Goal: Task Accomplishment & Management: Manage account settings

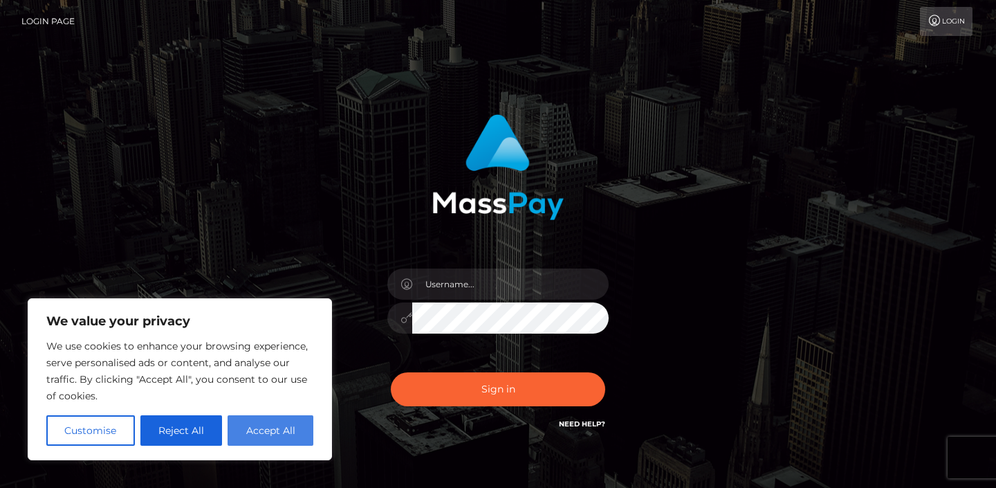
click at [266, 436] on button "Accept All" at bounding box center [271, 430] width 86 height 30
checkbox input "true"
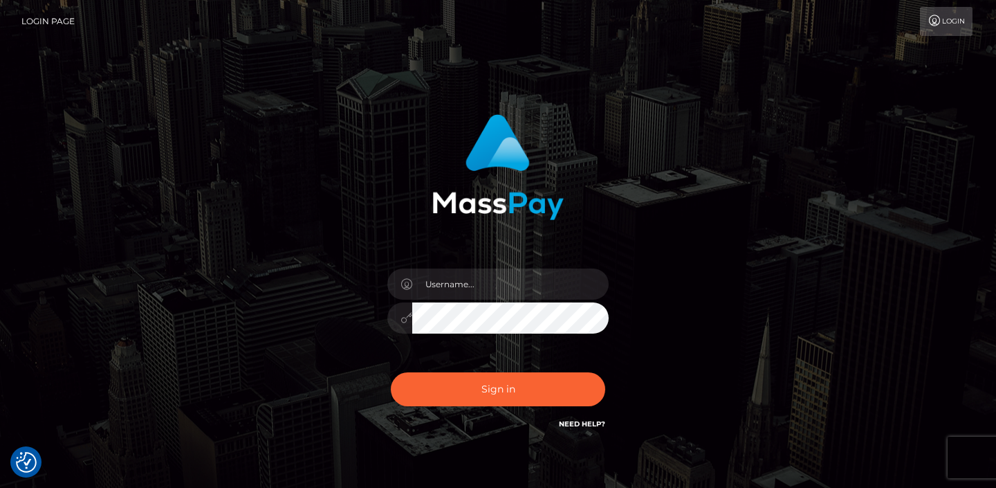
click at [484, 300] on div at bounding box center [498, 311] width 242 height 106
click at [484, 289] on input "text" at bounding box center [510, 283] width 196 height 31
type input "[EMAIL_ADDRESS][DOMAIN_NAME]"
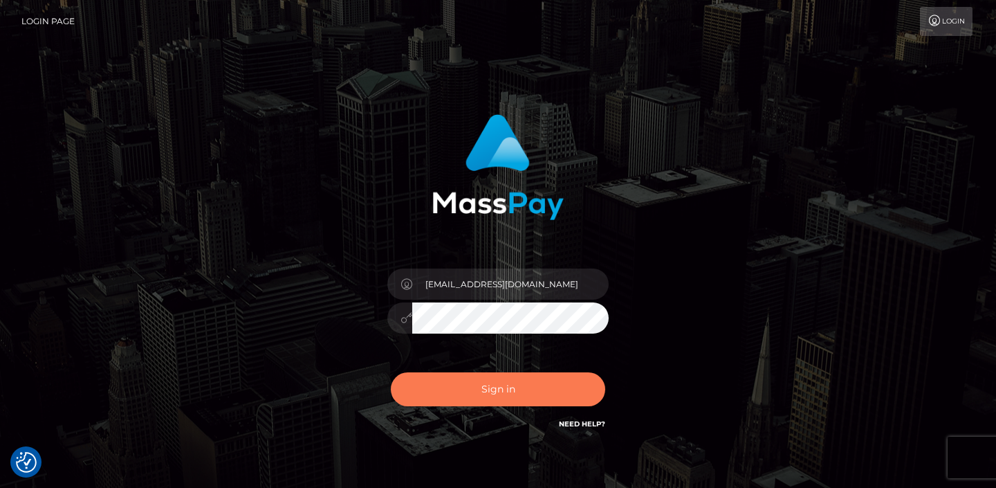
click at [498, 380] on button "Sign in" at bounding box center [498, 389] width 214 height 34
